Goal: Task Accomplishment & Management: Manage account settings

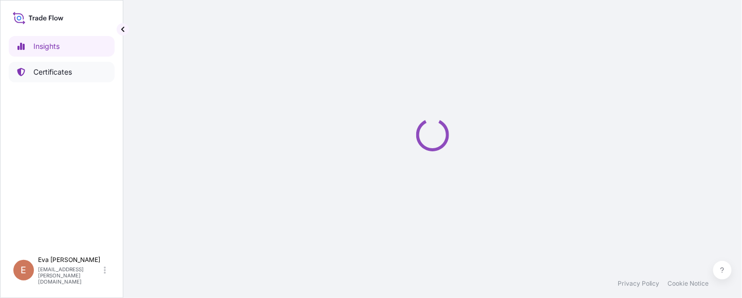
select select "2025"
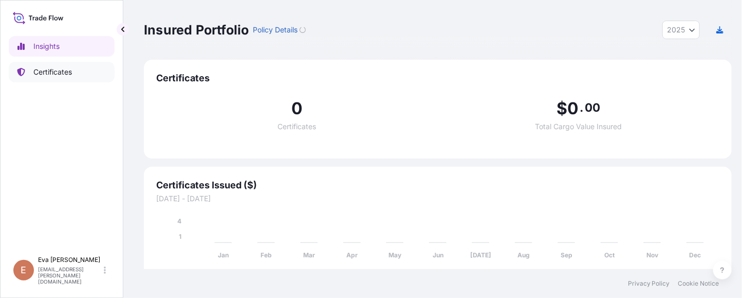
click at [44, 73] on p "Certificates" at bounding box center [52, 72] width 39 height 10
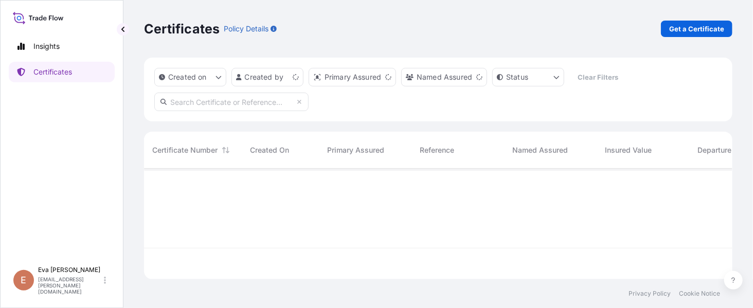
scroll to position [105, 578]
click at [220, 147] on button "Sort" at bounding box center [226, 150] width 12 height 12
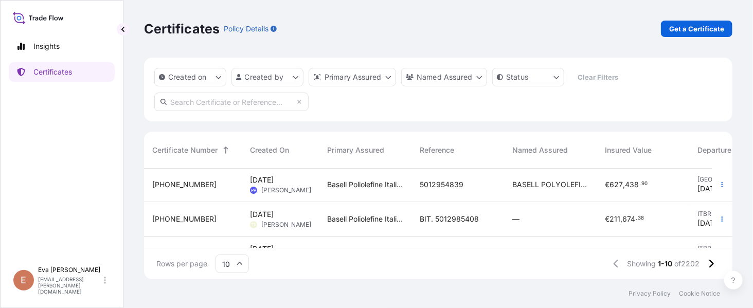
scroll to position [0, 0]
click at [712, 260] on icon at bounding box center [711, 263] width 6 height 9
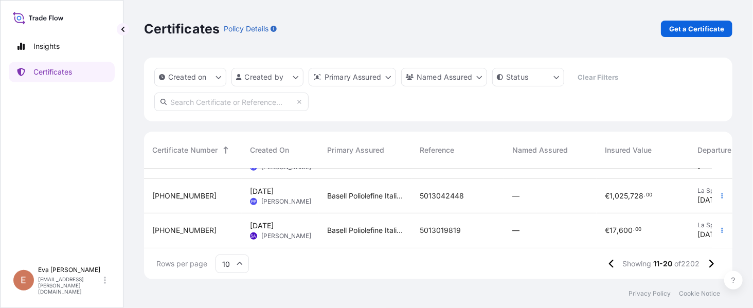
scroll to position [275, 0]
click at [715, 264] on button at bounding box center [711, 264] width 18 height 16
click at [713, 266] on icon at bounding box center [711, 263] width 6 height 9
click at [713, 261] on icon at bounding box center [711, 263] width 6 height 9
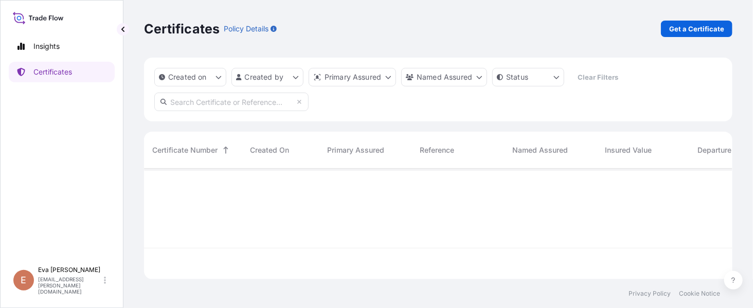
scroll to position [0, 0]
click at [241, 194] on div at bounding box center [532, 208] width 776 height 79
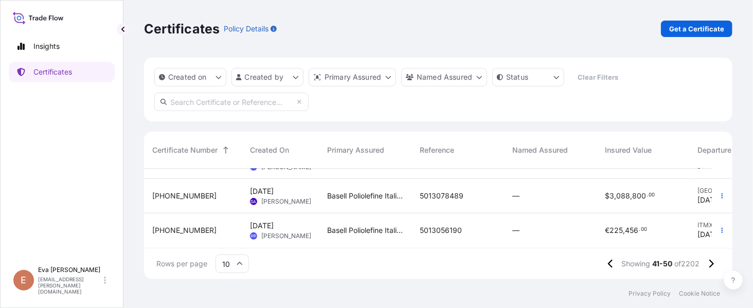
scroll to position [275, 0]
click at [716, 261] on button at bounding box center [711, 264] width 18 height 16
click at [713, 262] on icon at bounding box center [711, 263] width 6 height 9
click at [710, 263] on icon at bounding box center [711, 263] width 6 height 9
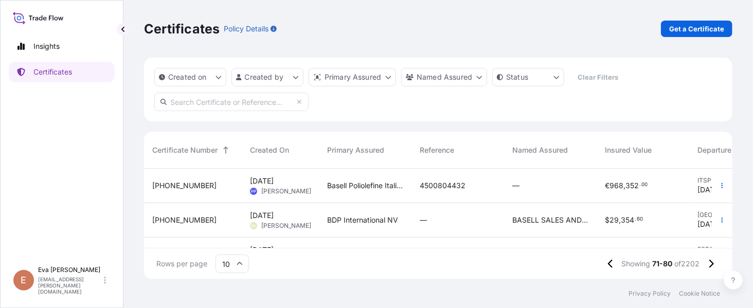
scroll to position [68, 0]
click at [275, 222] on span "[PERSON_NAME]" at bounding box center [286, 226] width 50 height 8
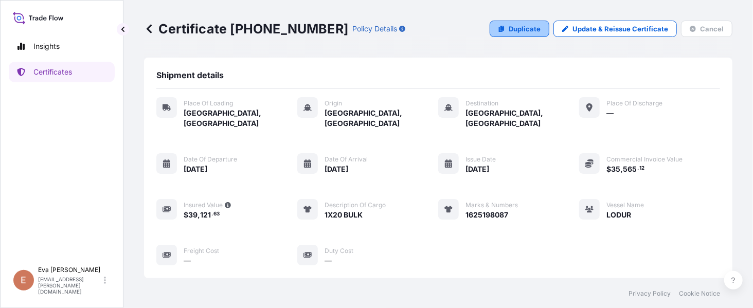
click at [514, 27] on p "Duplicate" at bounding box center [524, 29] width 32 height 10
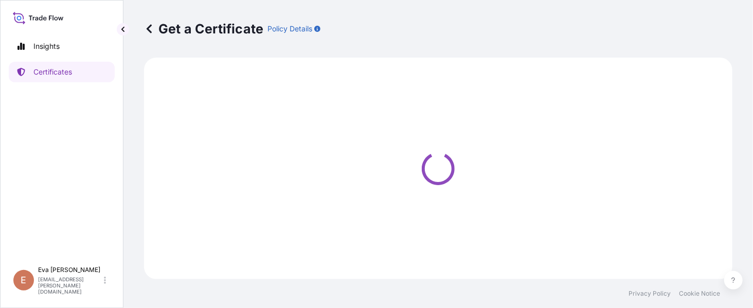
select select "Road / [GEOGRAPHIC_DATA]"
select select "Sea"
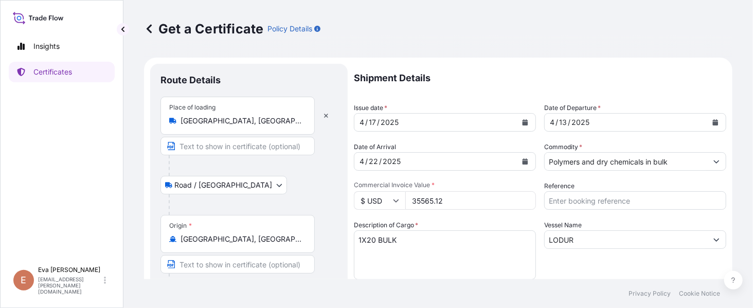
select select "32019"
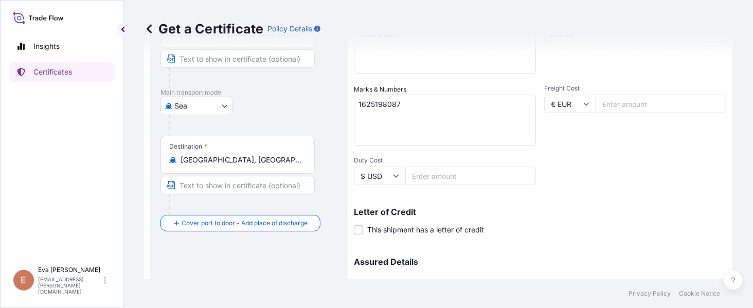
scroll to position [274, 0]
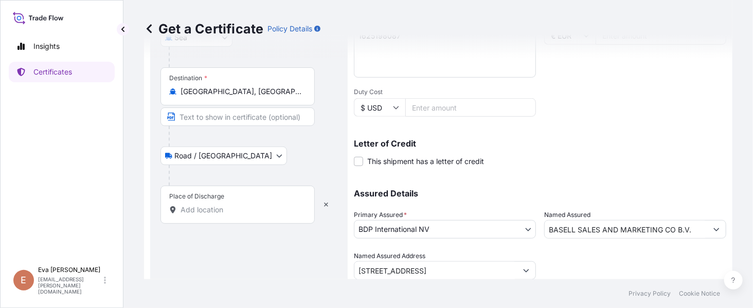
click at [209, 206] on input "Place of Discharge" at bounding box center [240, 210] width 121 height 10
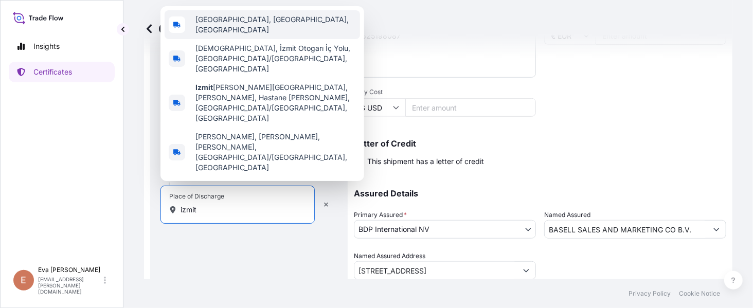
click at [218, 35] on span "[GEOGRAPHIC_DATA], [GEOGRAPHIC_DATA], [GEOGRAPHIC_DATA]" at bounding box center [275, 24] width 160 height 21
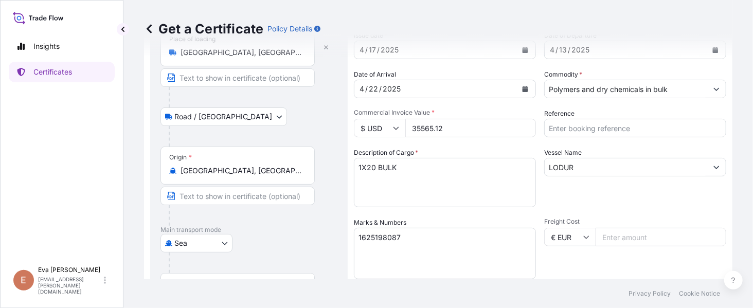
scroll to position [0, 0]
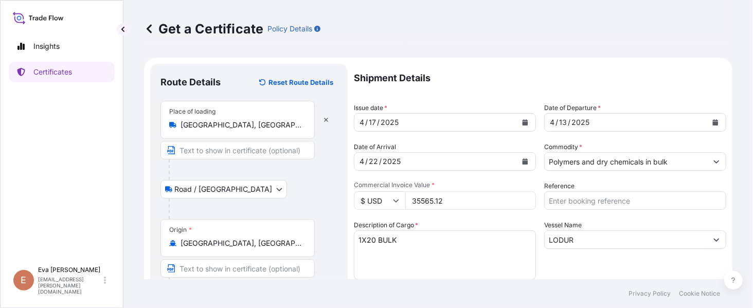
type input "[GEOGRAPHIC_DATA], [GEOGRAPHIC_DATA], [GEOGRAPHIC_DATA]"
click at [450, 125] on div "[DATE]" at bounding box center [435, 122] width 162 height 19
click at [517, 118] on button "Calendar" at bounding box center [525, 122] width 16 height 16
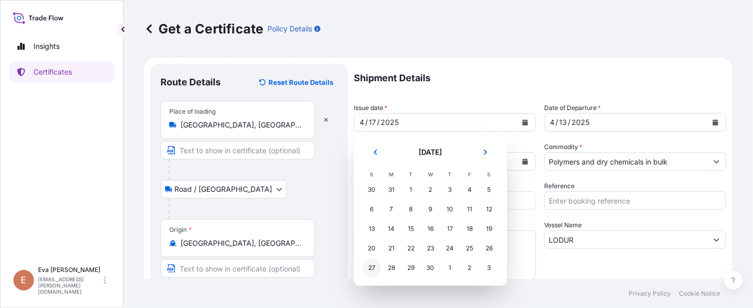
click at [375, 270] on div "27" at bounding box center [371, 268] width 19 height 19
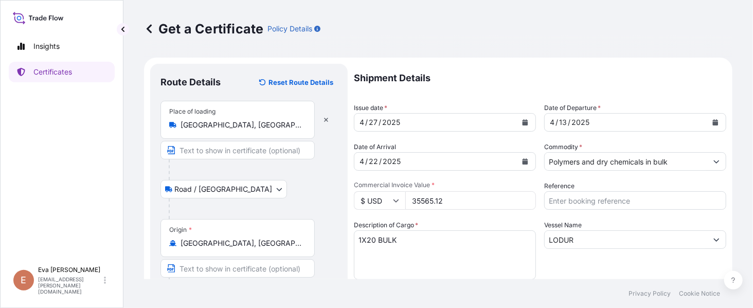
drag, startPoint x: 491, startPoint y: 202, endPoint x: 334, endPoint y: 199, distance: 157.8
type input "35997.08"
click at [442, 241] on textarea "1X20 BULK" at bounding box center [445, 254] width 182 height 49
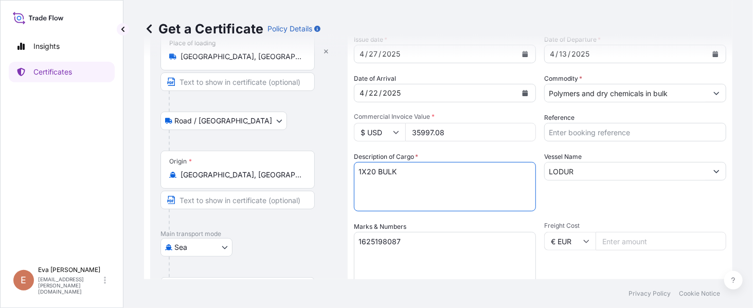
click at [423, 245] on textarea "1625198087" at bounding box center [445, 257] width 182 height 51
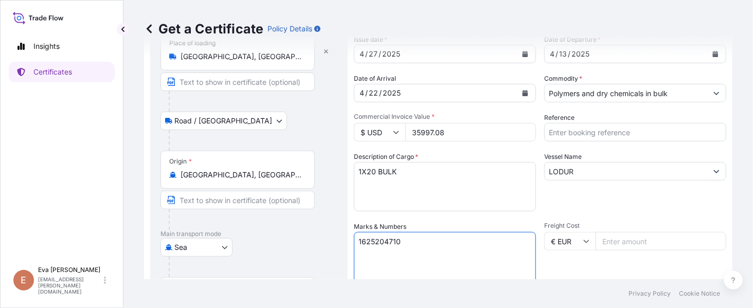
type textarea "1625204710"
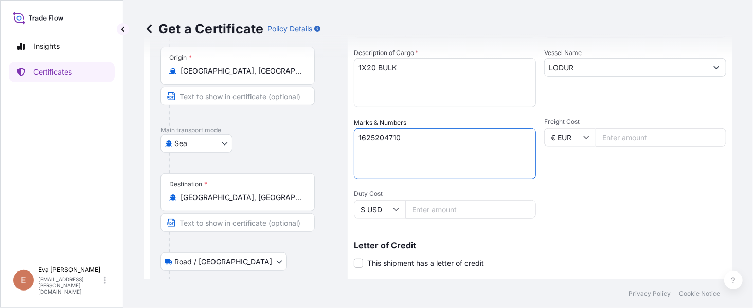
scroll to position [103, 0]
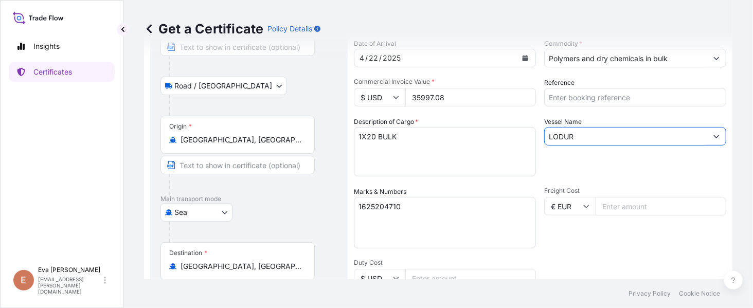
drag, startPoint x: 580, startPoint y: 137, endPoint x: 497, endPoint y: 138, distance: 83.3
click at [497, 138] on div "Shipment Details Issue date * [DATE] Date of Departure * [DATE] Date of Arrival…" at bounding box center [540, 205] width 372 height 490
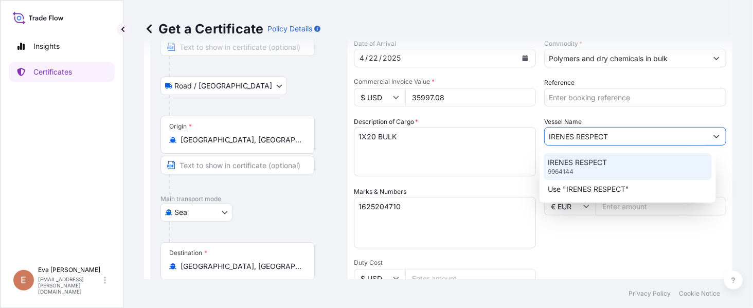
click at [590, 159] on p "IRENES RESPECT" at bounding box center [577, 162] width 59 height 10
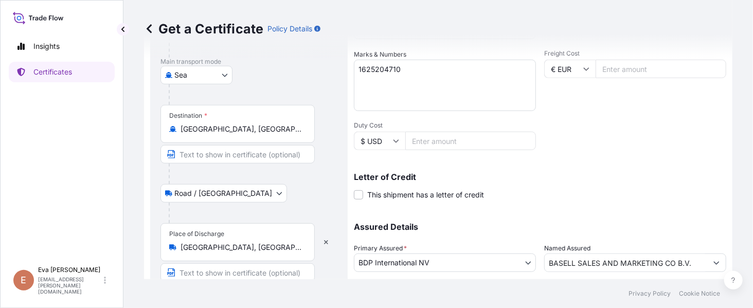
scroll to position [309, 0]
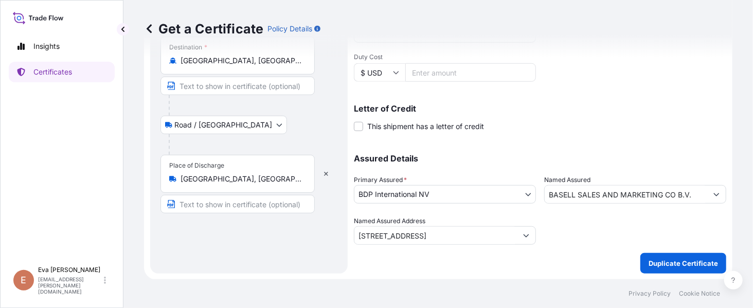
type input "IRENES RESPECT"
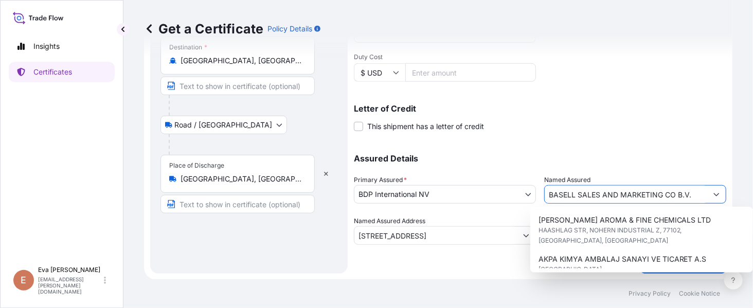
click at [684, 194] on input "BASELL SALES AND MARKETING CO B.V." at bounding box center [625, 194] width 162 height 19
drag, startPoint x: 689, startPoint y: 194, endPoint x: 378, endPoint y: 195, distance: 311.0
click at [378, 195] on div "Assured Details Primary Assured * BDP International NV Basell Poliolefine [GEOG…" at bounding box center [540, 193] width 372 height 103
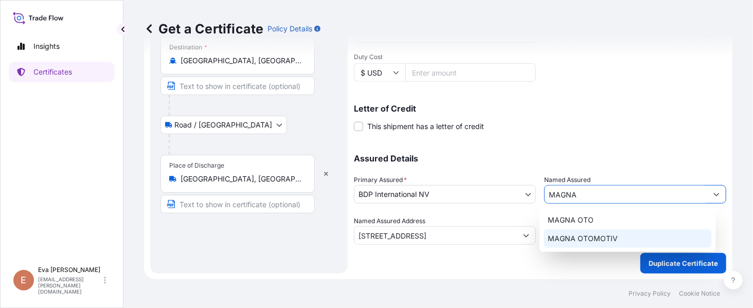
click at [565, 236] on span "MAGNA OTOMOTIV" at bounding box center [583, 238] width 70 height 10
type input "MAGNA OTOMOTIV"
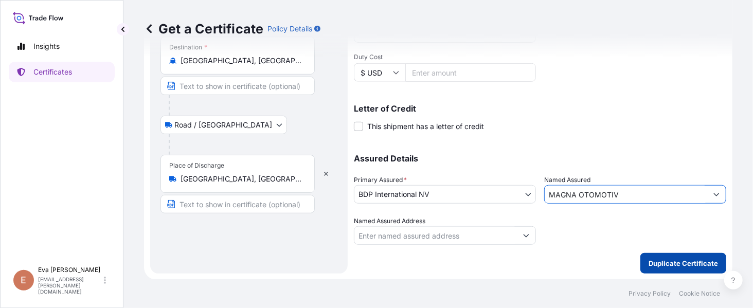
type input "MAGNA OTOMOTIV"
click at [675, 267] on p "Duplicate Certificate" at bounding box center [682, 263] width 69 height 10
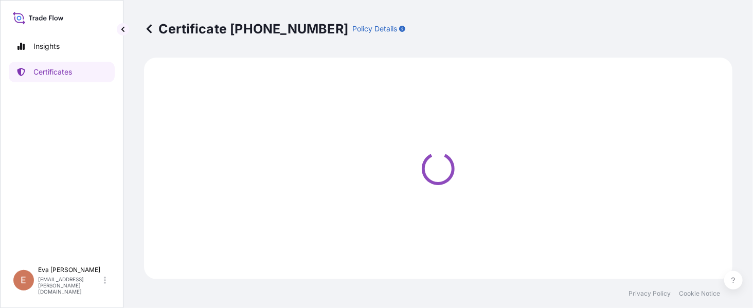
select select "Road / [GEOGRAPHIC_DATA]"
select select "Sea"
select select "Road / [GEOGRAPHIC_DATA]"
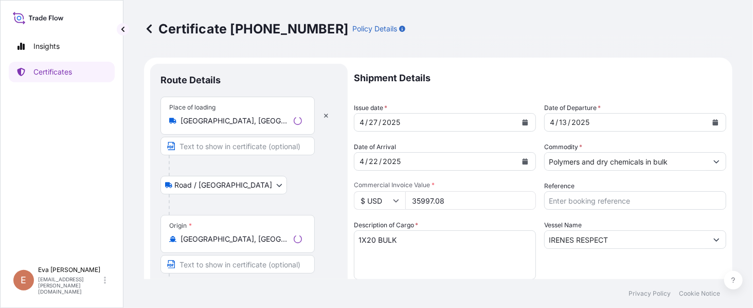
scroll to position [613, 0]
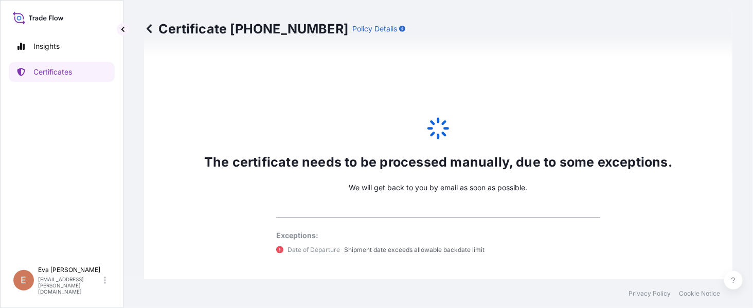
select select "32019"
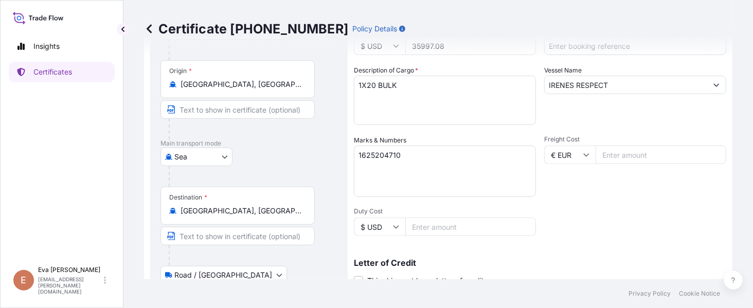
scroll to position [0, 0]
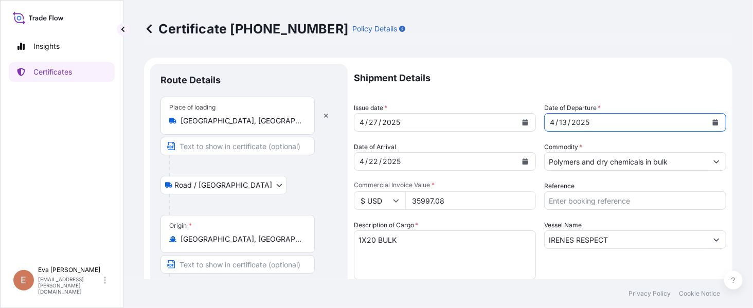
click at [589, 122] on div "[DATE]" at bounding box center [625, 122] width 162 height 19
click at [707, 119] on button "Calendar" at bounding box center [715, 122] width 16 height 16
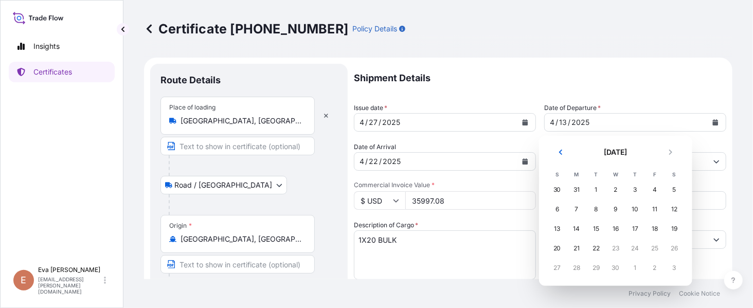
click at [589, 126] on div "[DATE]" at bounding box center [625, 122] width 162 height 19
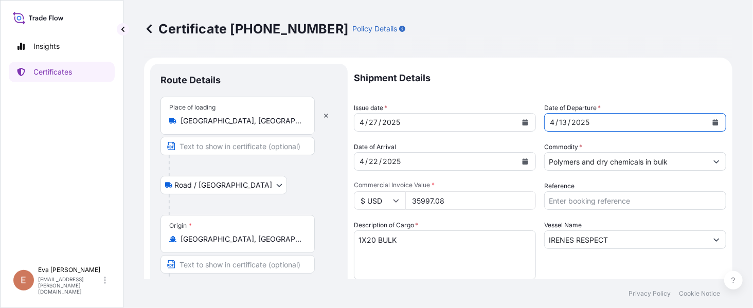
click at [472, 124] on div "Shipment Details Issue date * [DATE] Date of Departure * [DATE] Date of Arrival…" at bounding box center [540, 309] width 372 height 490
click at [710, 122] on button "Calendar" at bounding box center [715, 122] width 16 height 16
click at [651, 94] on div "Shipment Details Issue date * [DATE] Date of Departure * [DATE] Date of Arrival…" at bounding box center [540, 309] width 372 height 490
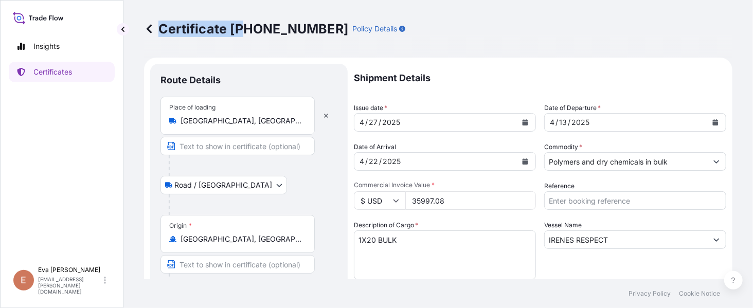
drag, startPoint x: 309, startPoint y: 28, endPoint x: 245, endPoint y: 25, distance: 64.9
click at [245, 25] on div "Certificate [PHONE_NUMBER] Policy Details" at bounding box center [274, 29] width 261 height 16
click at [521, 127] on button "Calendar" at bounding box center [525, 122] width 16 height 16
click at [707, 122] on button "Calendar" at bounding box center [715, 122] width 16 height 16
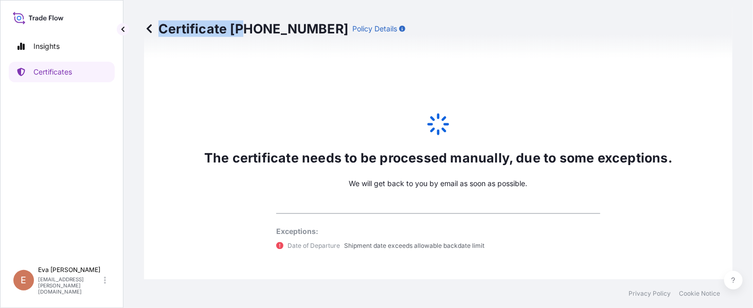
scroll to position [703, 0]
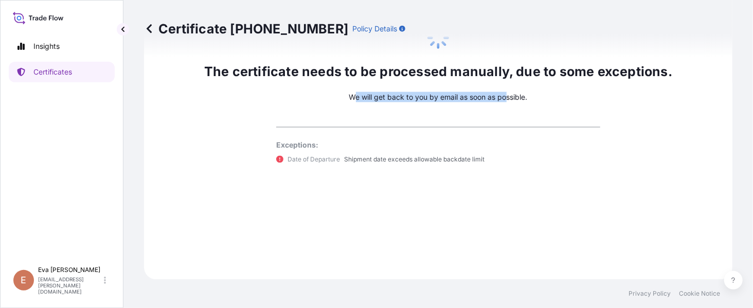
drag, startPoint x: 350, startPoint y: 94, endPoint x: 498, endPoint y: 91, distance: 148.1
click at [500, 89] on div "The certificate needs to be processed manually, due to some exceptions. We will…" at bounding box center [438, 95] width 588 height 370
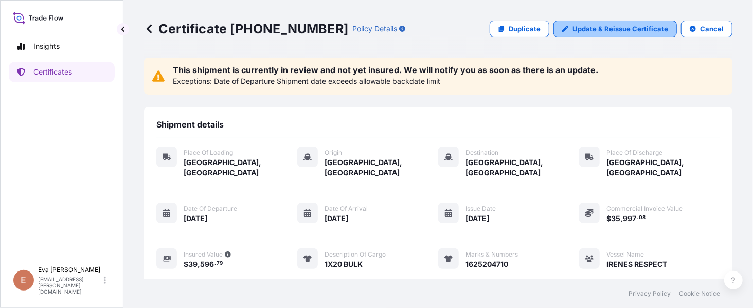
click at [584, 27] on p "Update & Reissue Certificate" at bounding box center [620, 29] width 96 height 10
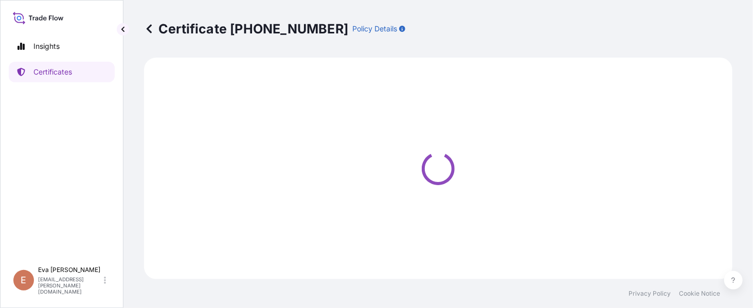
select select "Road / [GEOGRAPHIC_DATA]"
select select "Sea"
select select "Road / [GEOGRAPHIC_DATA]"
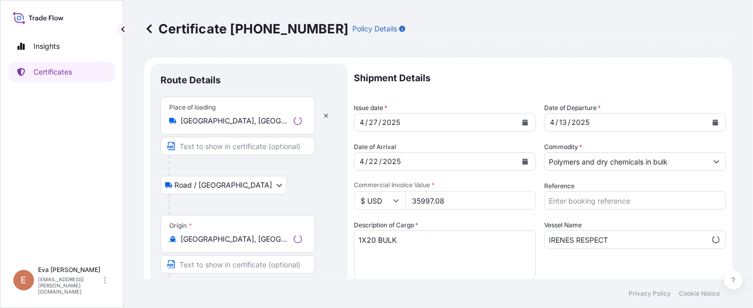
scroll to position [613, 0]
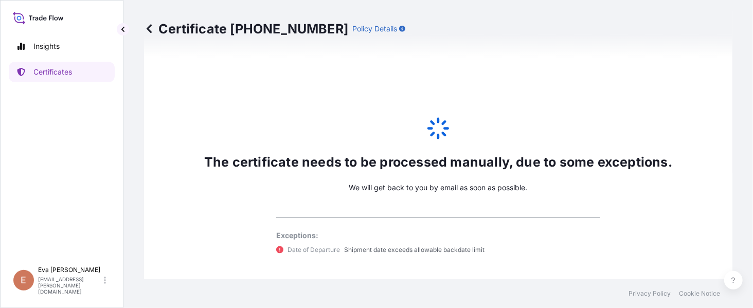
select select "32019"
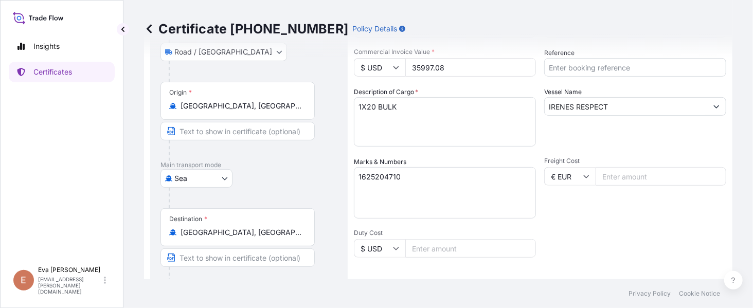
scroll to position [0, 0]
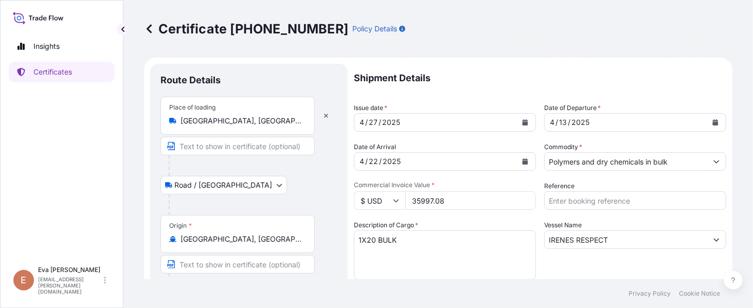
click at [598, 121] on div "[DATE]" at bounding box center [625, 122] width 162 height 19
click at [708, 120] on button "Calendar" at bounding box center [715, 122] width 16 height 16
click at [522, 122] on icon "Calendar" at bounding box center [525, 122] width 6 height 6
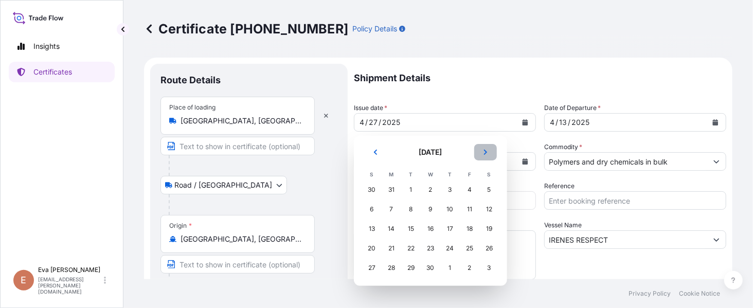
click at [486, 149] on button "Next" at bounding box center [485, 152] width 23 height 16
click at [486, 149] on icon "Next" at bounding box center [485, 152] width 6 height 6
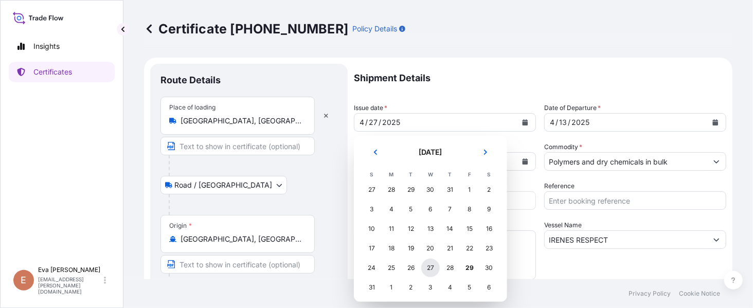
click at [428, 267] on div "27" at bounding box center [430, 268] width 19 height 19
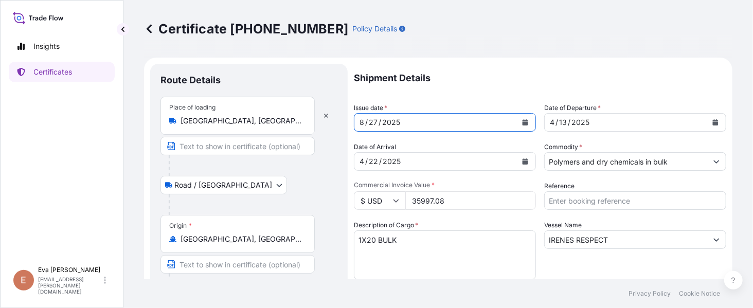
click at [713, 120] on icon "Calendar" at bounding box center [716, 122] width 6 height 6
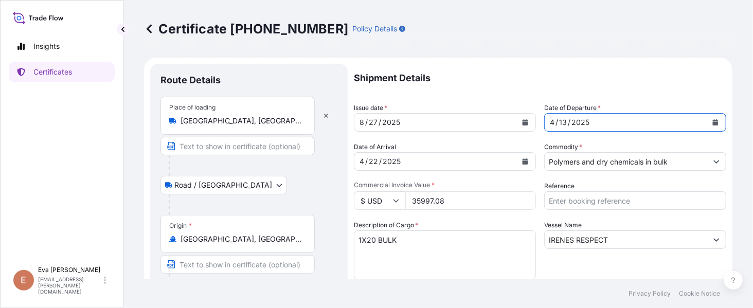
click at [587, 122] on div "[DATE]" at bounding box center [625, 122] width 162 height 19
click at [420, 122] on div "8 / 27 / 2025" at bounding box center [435, 122] width 162 height 19
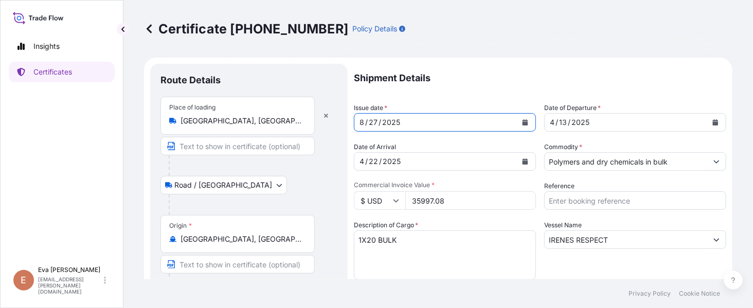
click at [524, 159] on button "Calendar" at bounding box center [525, 161] width 16 height 16
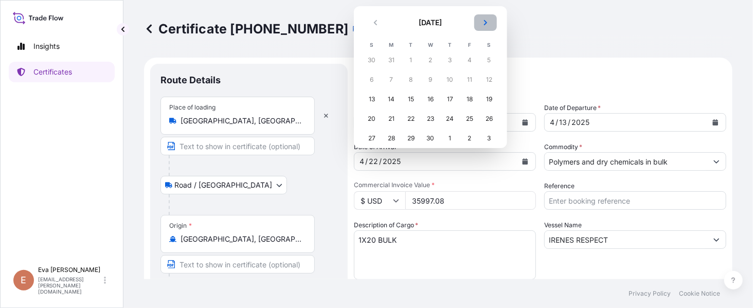
click at [484, 22] on icon "Next" at bounding box center [485, 23] width 6 height 6
click at [485, 22] on icon "Next" at bounding box center [485, 23] width 6 height 6
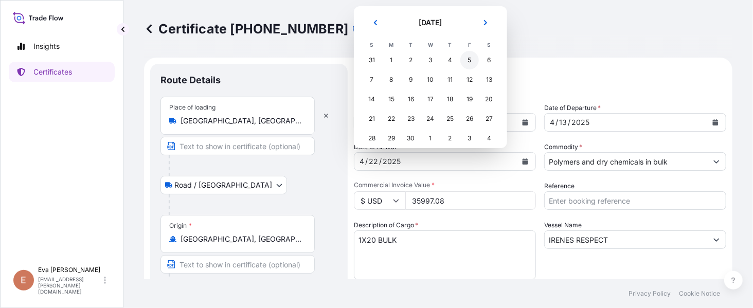
click at [468, 58] on div "5" at bounding box center [469, 60] width 19 height 19
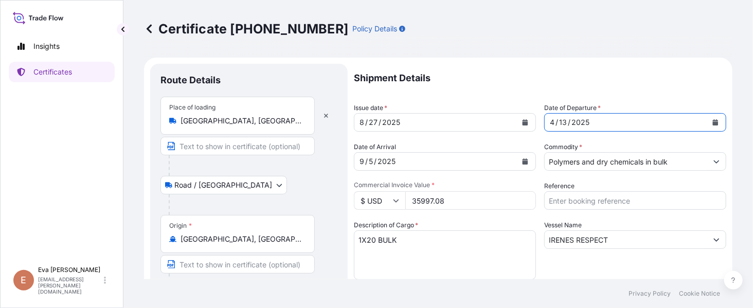
click at [713, 120] on icon "Calendar" at bounding box center [716, 122] width 6 height 6
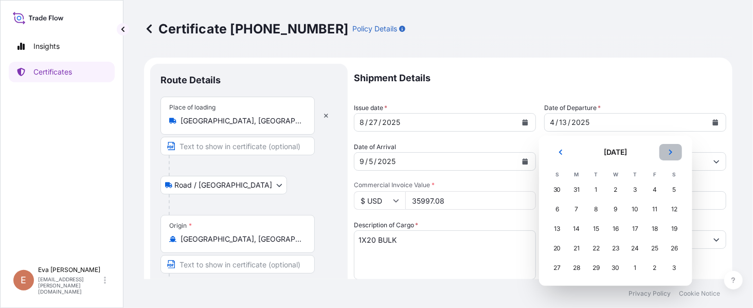
click at [673, 154] on button "Next" at bounding box center [670, 152] width 23 height 16
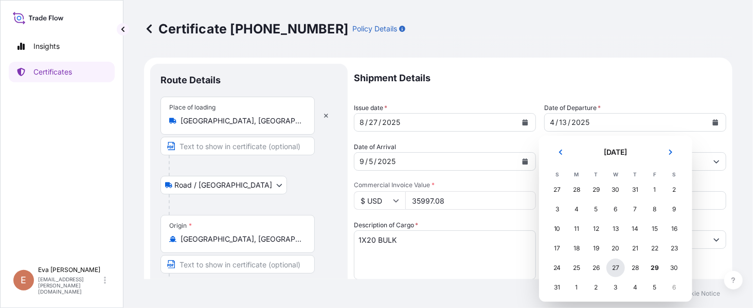
click at [616, 269] on div "27" at bounding box center [615, 268] width 19 height 19
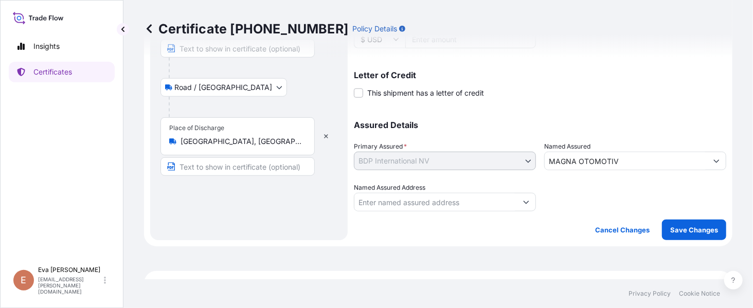
scroll to position [411, 0]
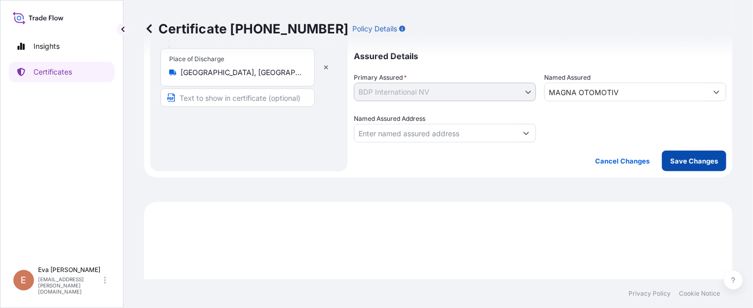
click at [686, 162] on p "Save Changes" at bounding box center [694, 161] width 48 height 10
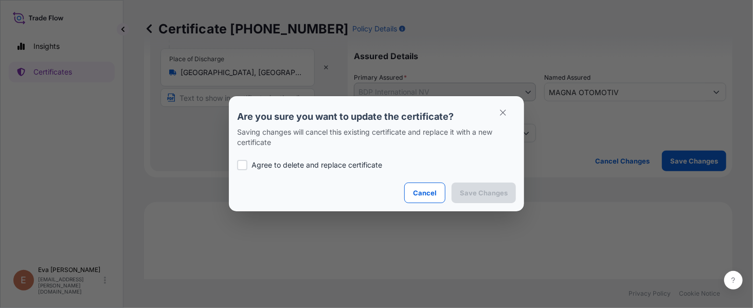
click at [257, 167] on p "Agree to delete and replace certificate" at bounding box center [316, 165] width 131 height 10
checkbox input "true"
click at [487, 189] on p "Save Changes" at bounding box center [484, 193] width 48 height 10
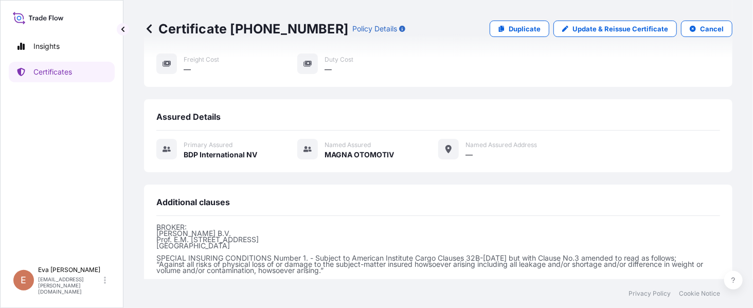
scroll to position [293, 0]
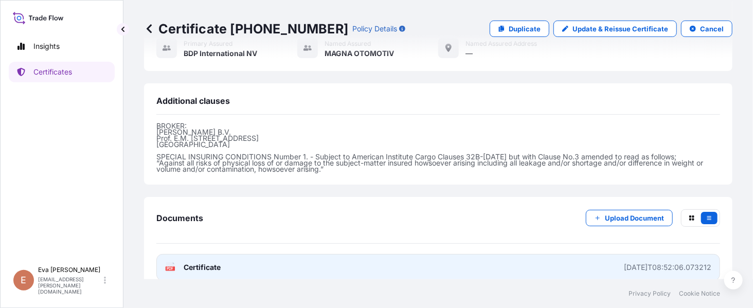
click at [166, 262] on icon at bounding box center [170, 267] width 9 height 10
